Goal: Task Accomplishment & Management: Manage account settings

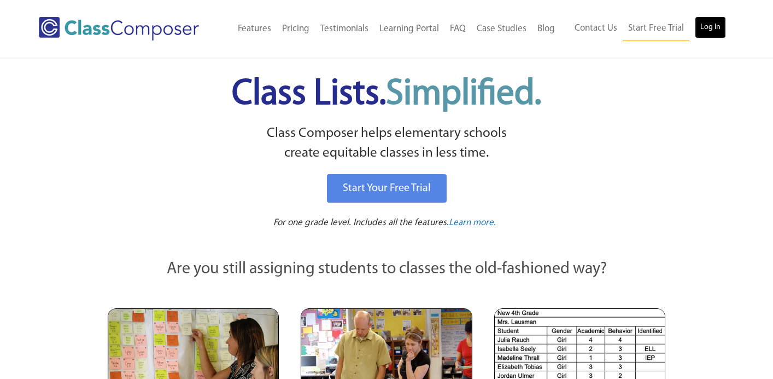
click at [703, 28] on link "Log In" at bounding box center [710, 27] width 31 height 22
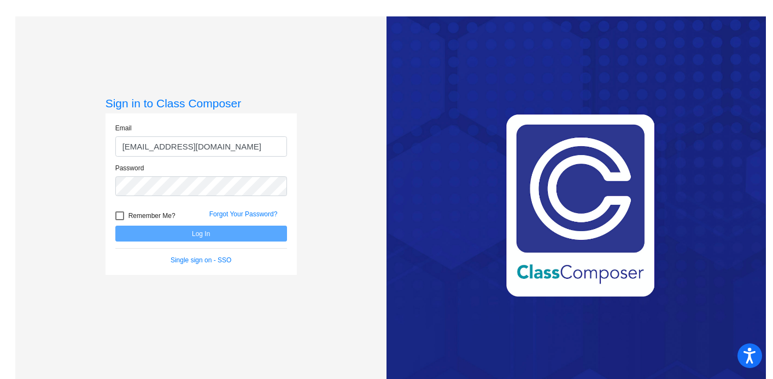
type input "[EMAIL_ADDRESS][DOMAIN_NAME]"
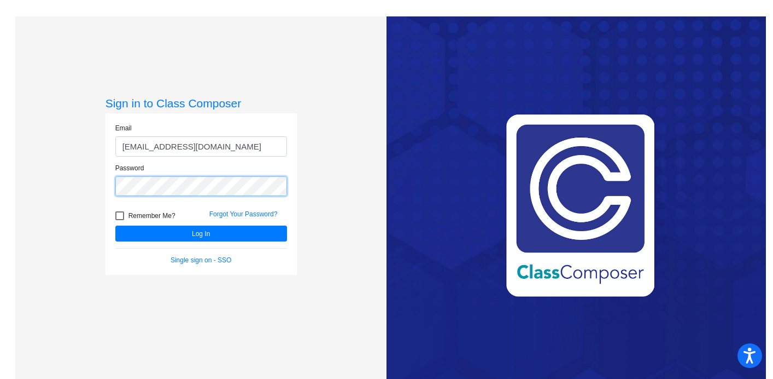
click at [115, 225] on button "Log In" at bounding box center [201, 233] width 172 height 16
